Goal: Information Seeking & Learning: Learn about a topic

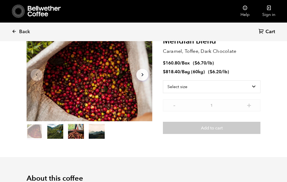
scroll to position [231, 227]
click at [17, 29] on link "Back" at bounding box center [28, 32] width 33 height 18
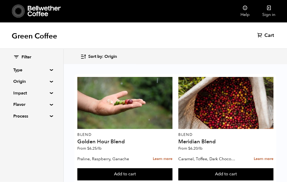
scroll to position [974, 0]
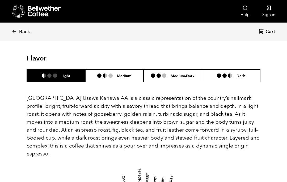
scroll to position [357, 0]
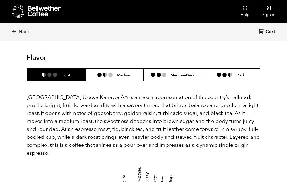
click at [113, 69] on li "Medium" at bounding box center [114, 75] width 58 height 12
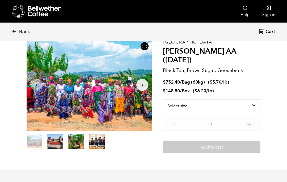
scroll to position [0, 0]
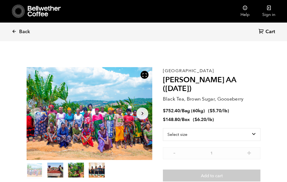
click at [15, 33] on icon at bounding box center [14, 31] width 5 height 5
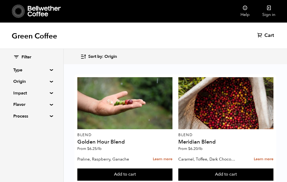
scroll to position [665, 0]
